Goal: Task Accomplishment & Management: Manage account settings

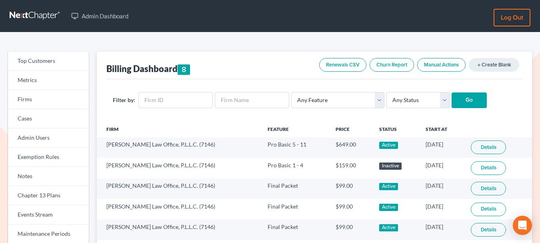
scroll to position [96, 0]
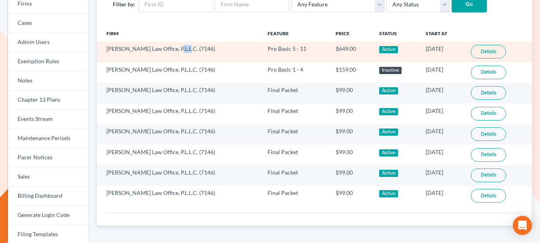
click at [176, 45] on td "Holt Law Office, P.L.L.C. (7146)" at bounding box center [179, 52] width 164 height 20
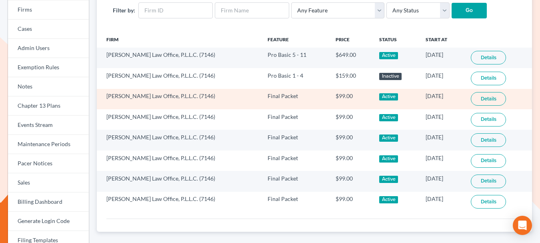
scroll to position [88, 0]
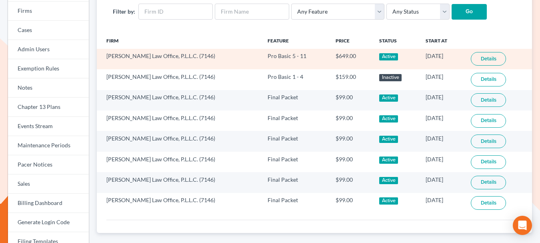
click at [477, 58] on link "Details" at bounding box center [488, 59] width 35 height 14
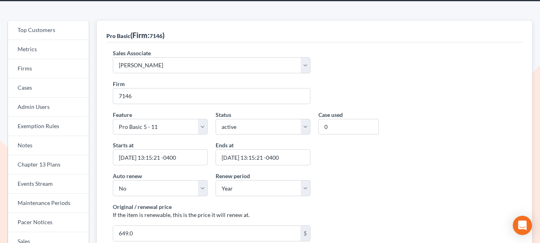
scroll to position [44, 0]
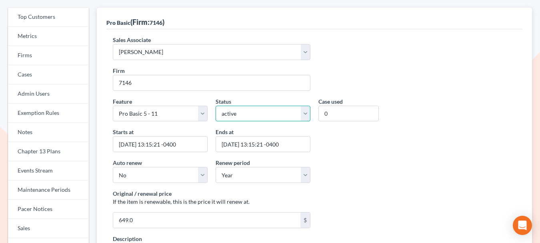
click at [285, 114] on select "active inactive pending expired error pending_charges" at bounding box center [263, 114] width 95 height 16
select select "expired"
click at [216, 106] on select "active inactive pending expired error pending_charges" at bounding box center [263, 114] width 95 height 16
click at [246, 146] on input "2026-08-14 13:15:21 -0400" at bounding box center [263, 144] width 95 height 16
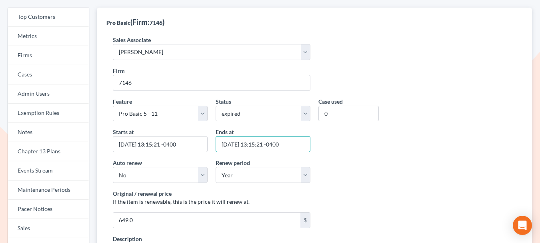
click at [246, 146] on input "2026-08-14 13:15:21 -0400" at bounding box center [263, 144] width 95 height 16
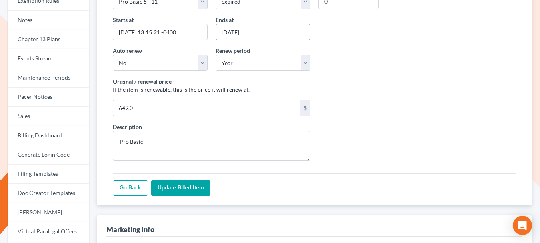
type input "[DATE]"
click at [197, 185] on input "Update Billed item" at bounding box center [180, 188] width 59 height 16
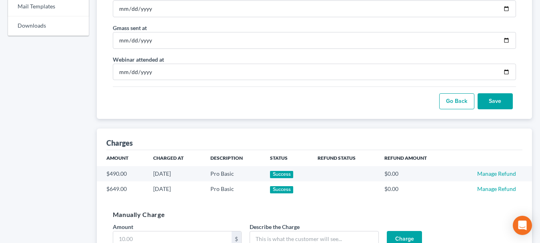
scroll to position [519, 0]
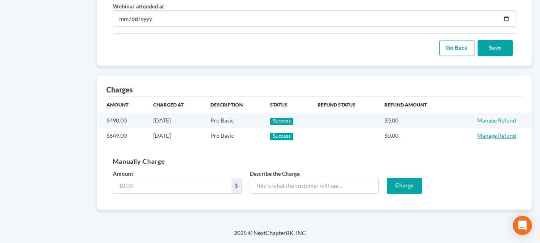
click at [504, 137] on link "Manage Refund" at bounding box center [496, 135] width 39 height 7
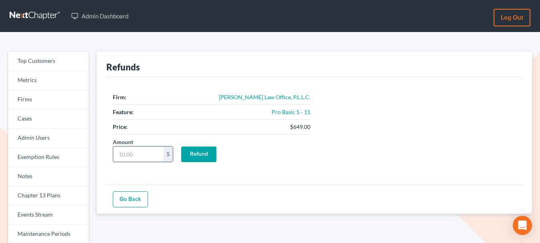
click at [147, 148] on input "Amount" at bounding box center [138, 153] width 50 height 15
type input "649"
click at [200, 148] on input "Refund" at bounding box center [198, 154] width 35 height 16
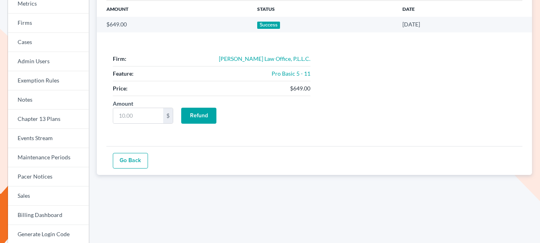
scroll to position [117, 0]
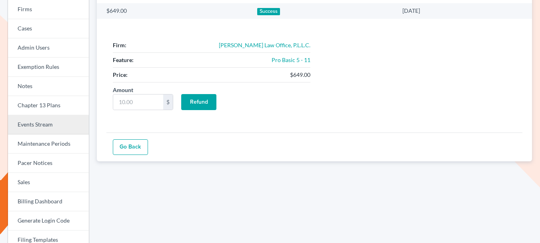
click at [45, 125] on link "Events Stream" at bounding box center [48, 124] width 81 height 19
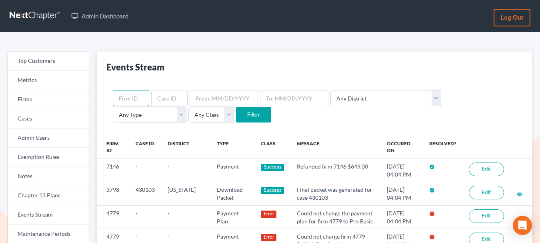
click at [136, 93] on input "text" at bounding box center [131, 98] width 36 height 16
paste input "7146"
type input "7146"
click at [236, 119] on input "Filter" at bounding box center [253, 115] width 35 height 16
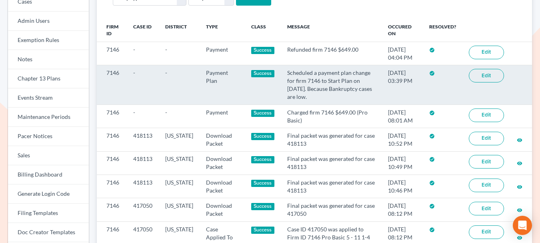
scroll to position [78, 0]
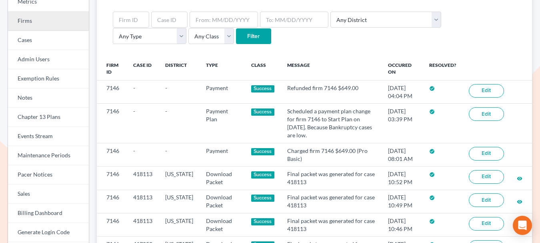
click at [34, 26] on link "Firms" at bounding box center [48, 21] width 81 height 19
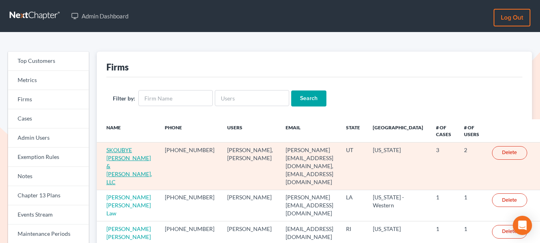
click at [120, 150] on link "SKOUBYE [PERSON_NAME] & [PERSON_NAME], LLC" at bounding box center [129, 165] width 46 height 39
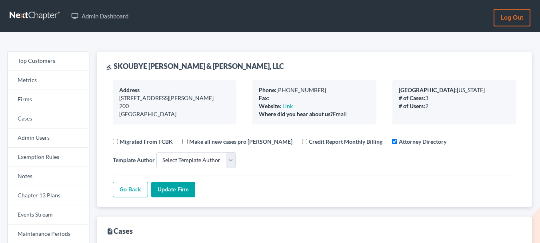
select select
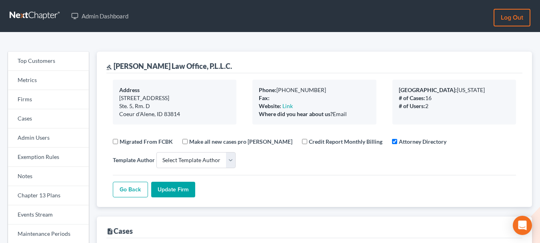
select select
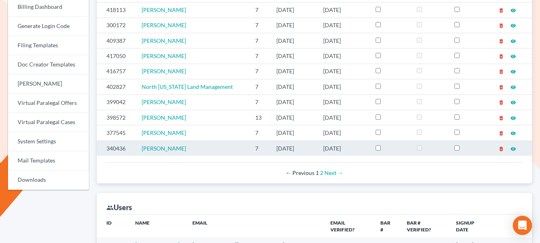
scroll to position [380, 0]
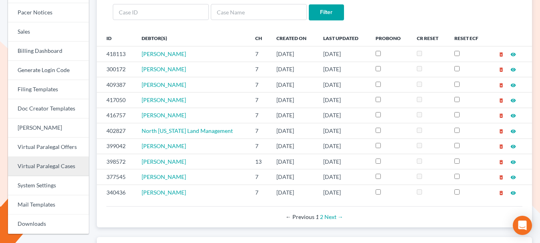
scroll to position [231, 0]
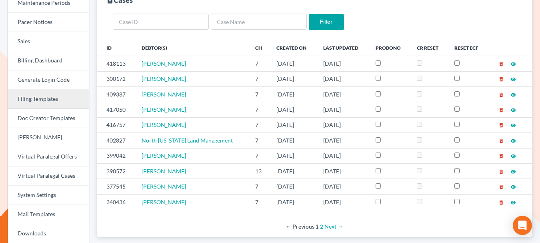
click at [44, 97] on link "Filing Templates" at bounding box center [48, 99] width 81 height 19
